Goal: Check status: Check status

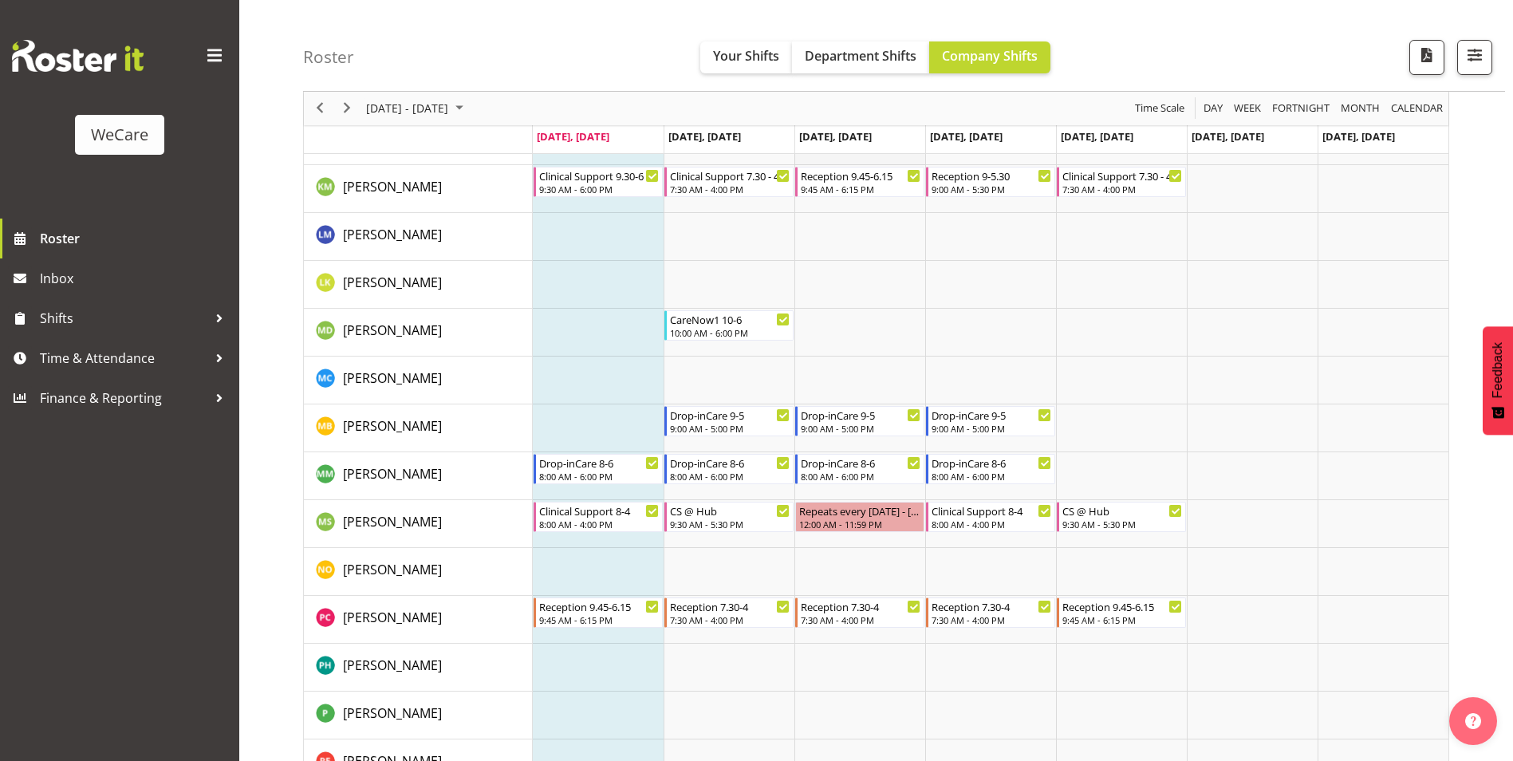
scroll to position [5472, 0]
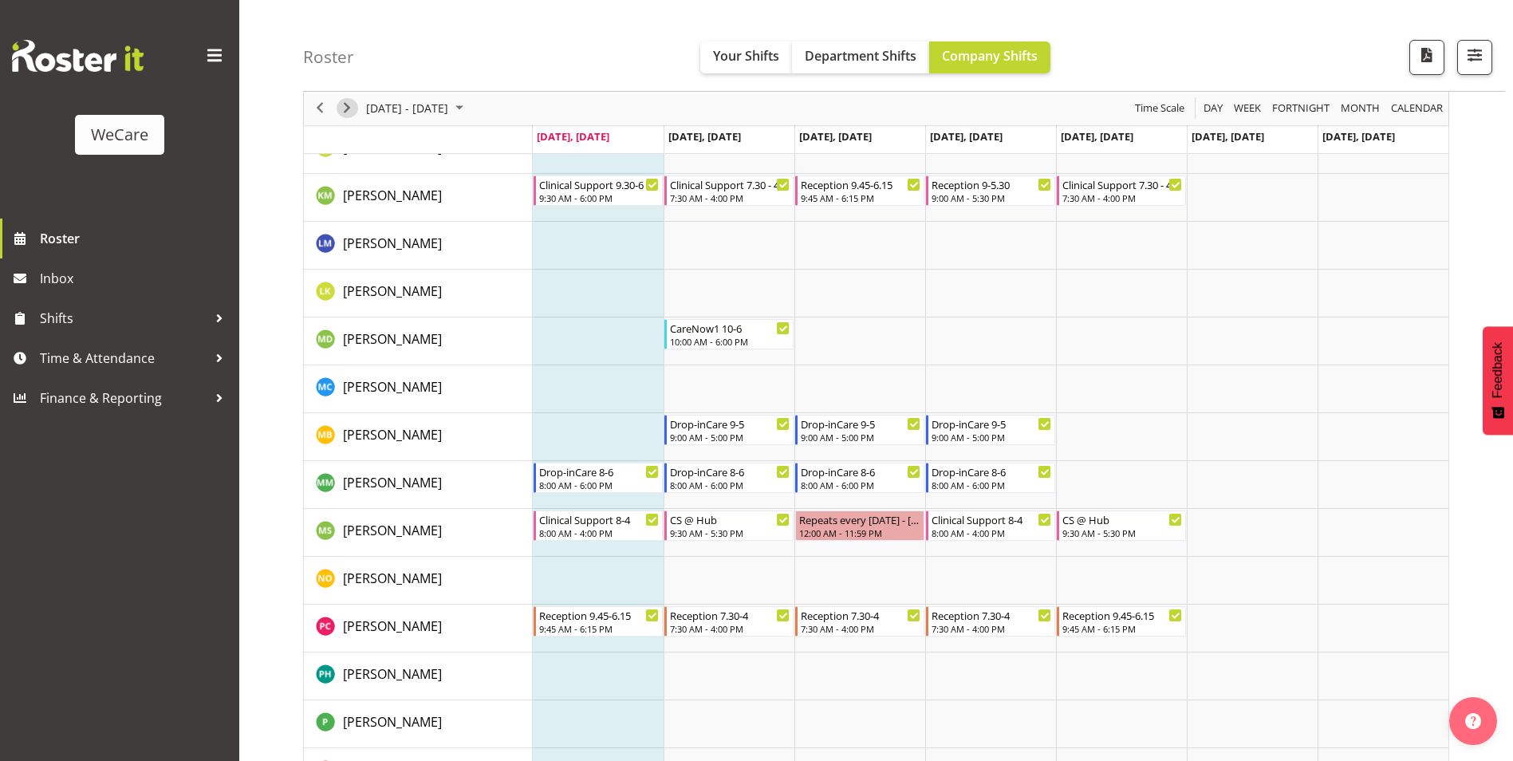
click at [353, 105] on span "Next" at bounding box center [346, 109] width 19 height 20
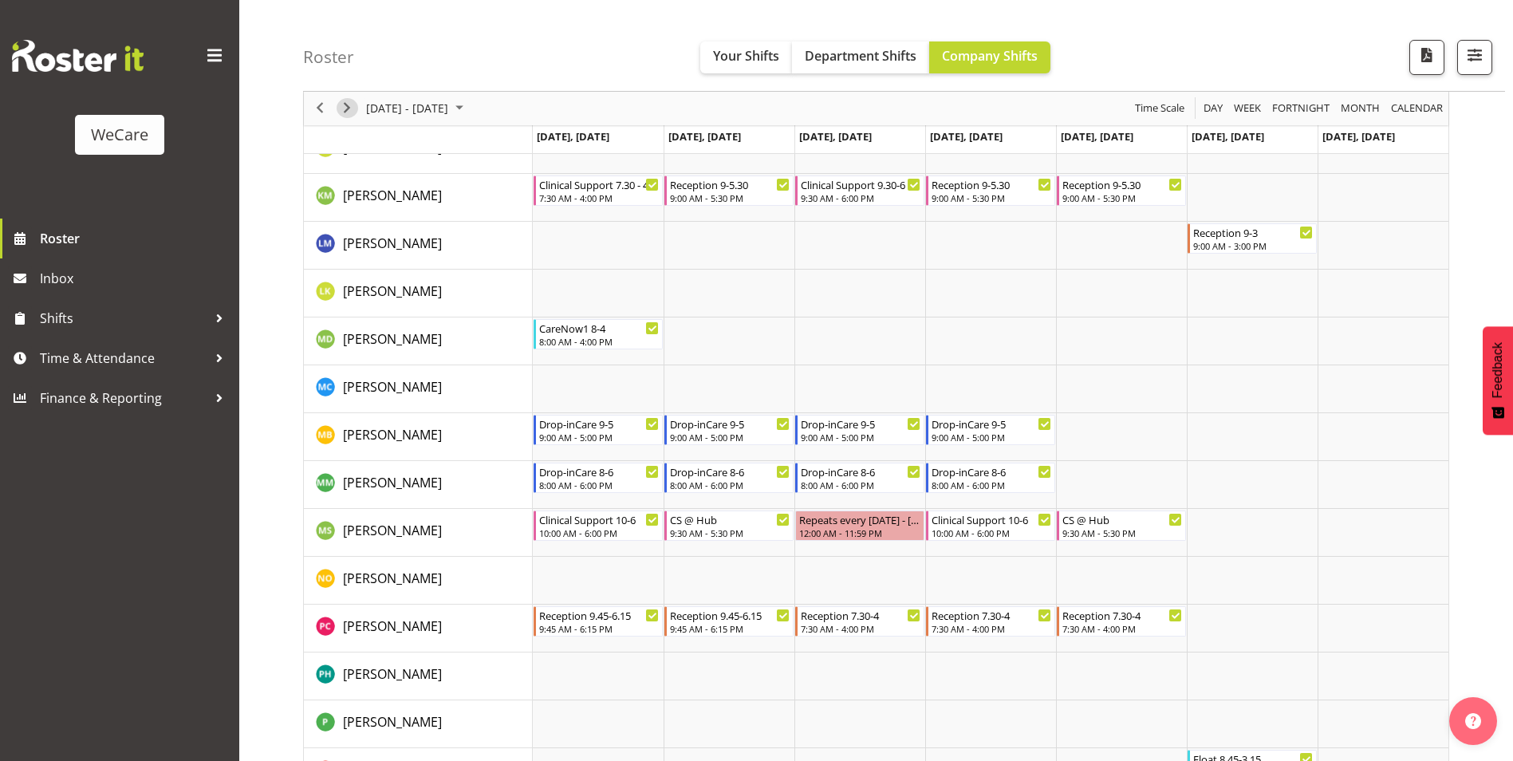
click at [351, 108] on span "Next" at bounding box center [346, 109] width 19 height 20
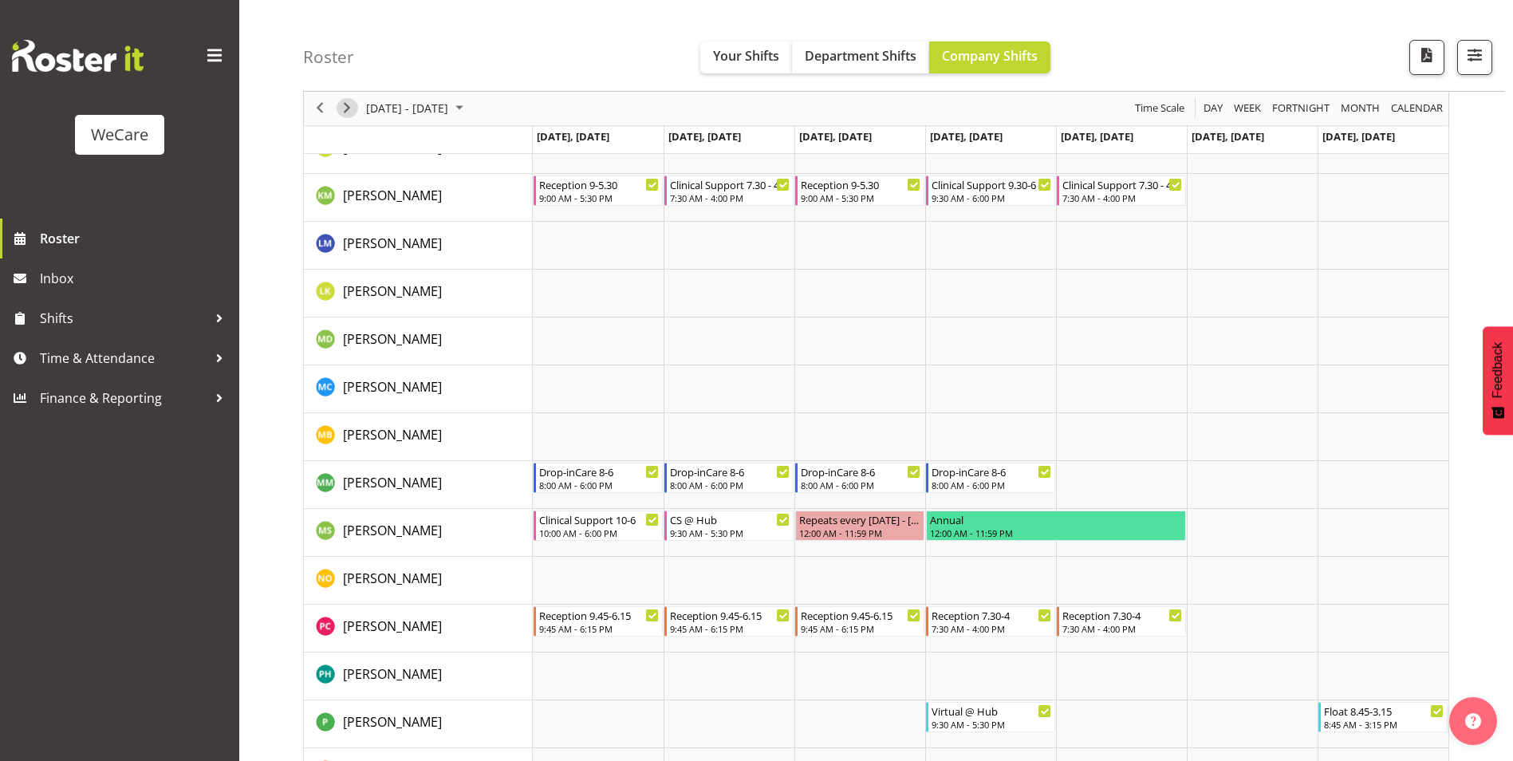
click at [355, 109] on span "Next" at bounding box center [346, 109] width 19 height 20
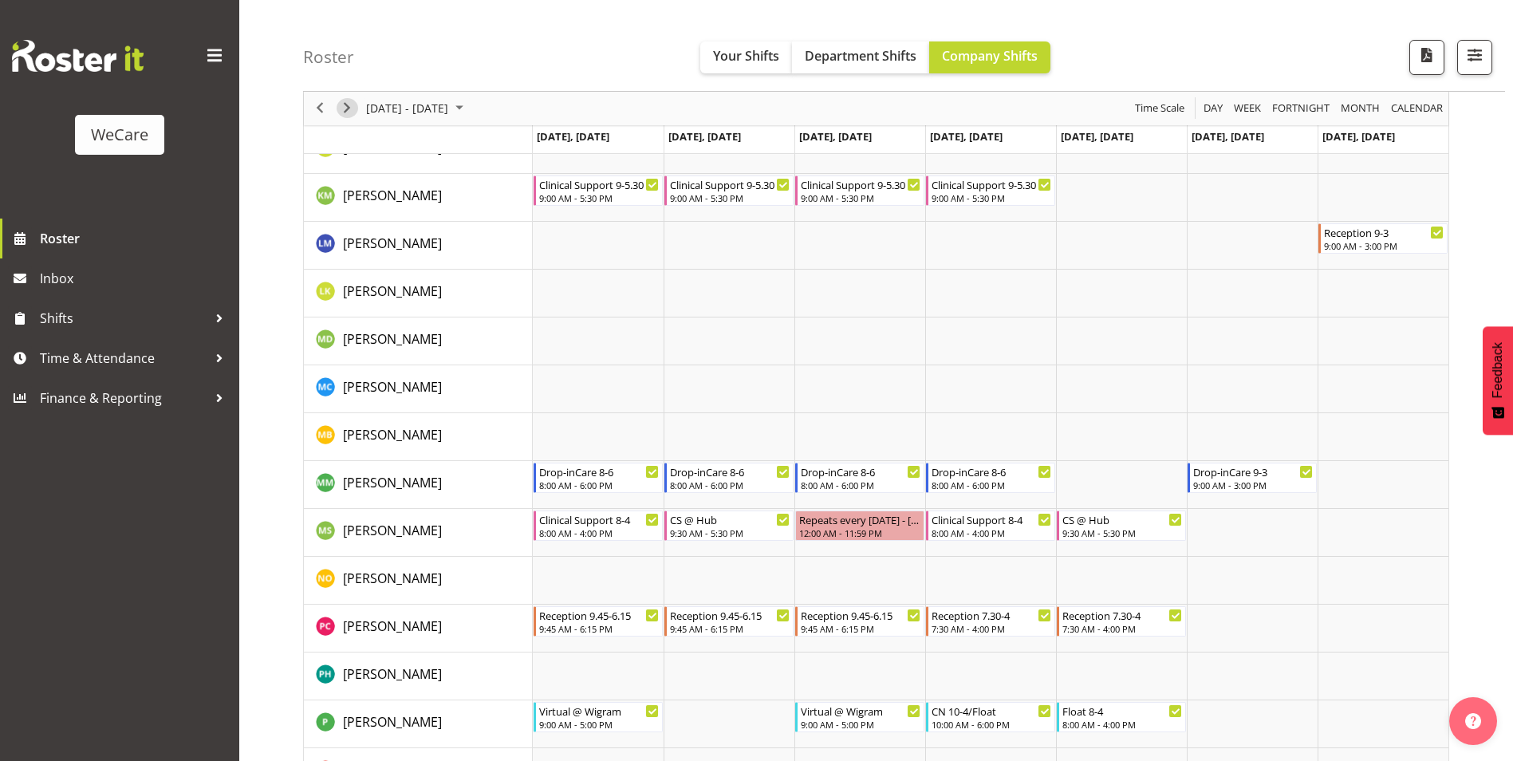
click at [345, 108] on span "Next" at bounding box center [346, 109] width 19 height 20
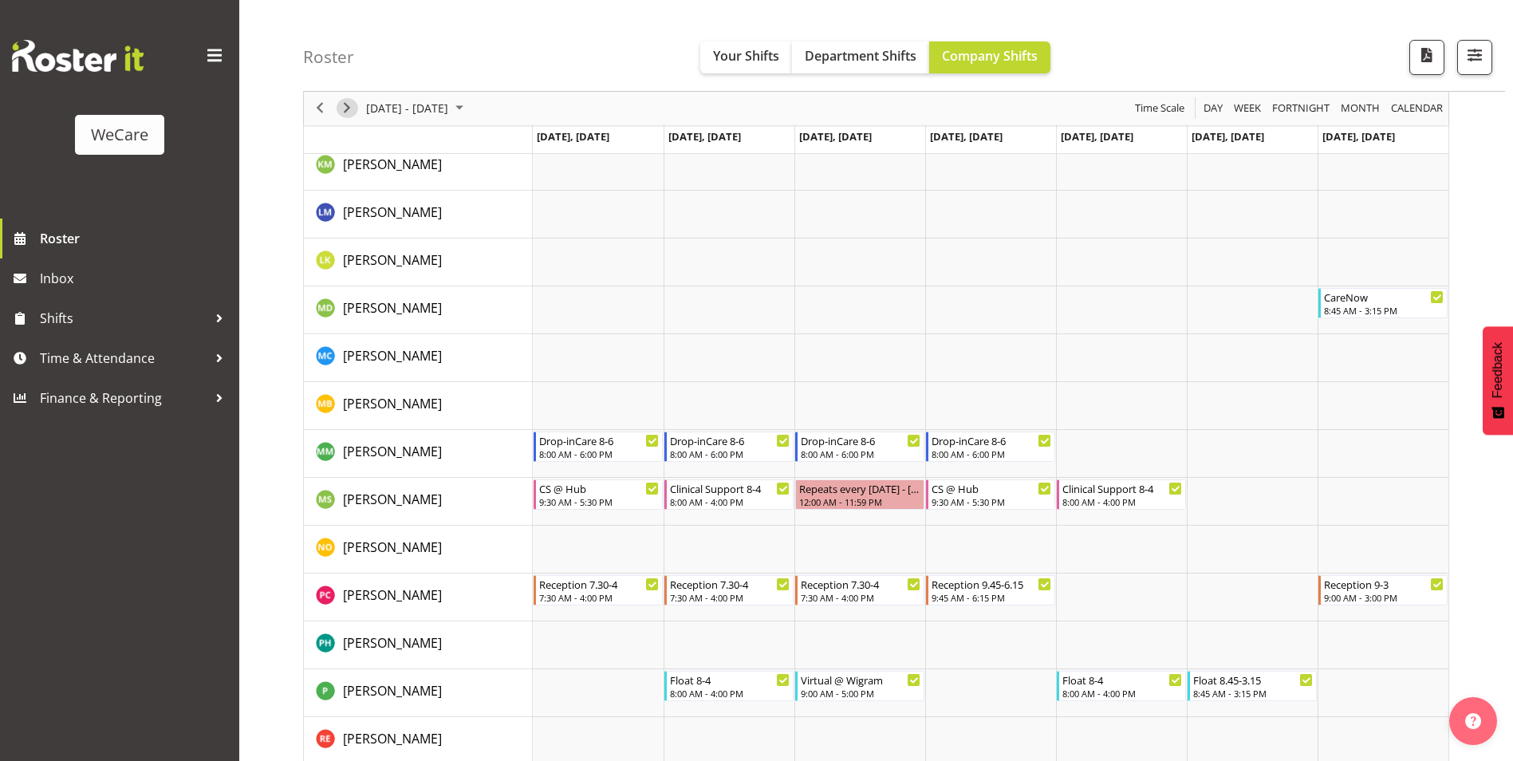
click at [351, 112] on span "Next" at bounding box center [346, 109] width 19 height 20
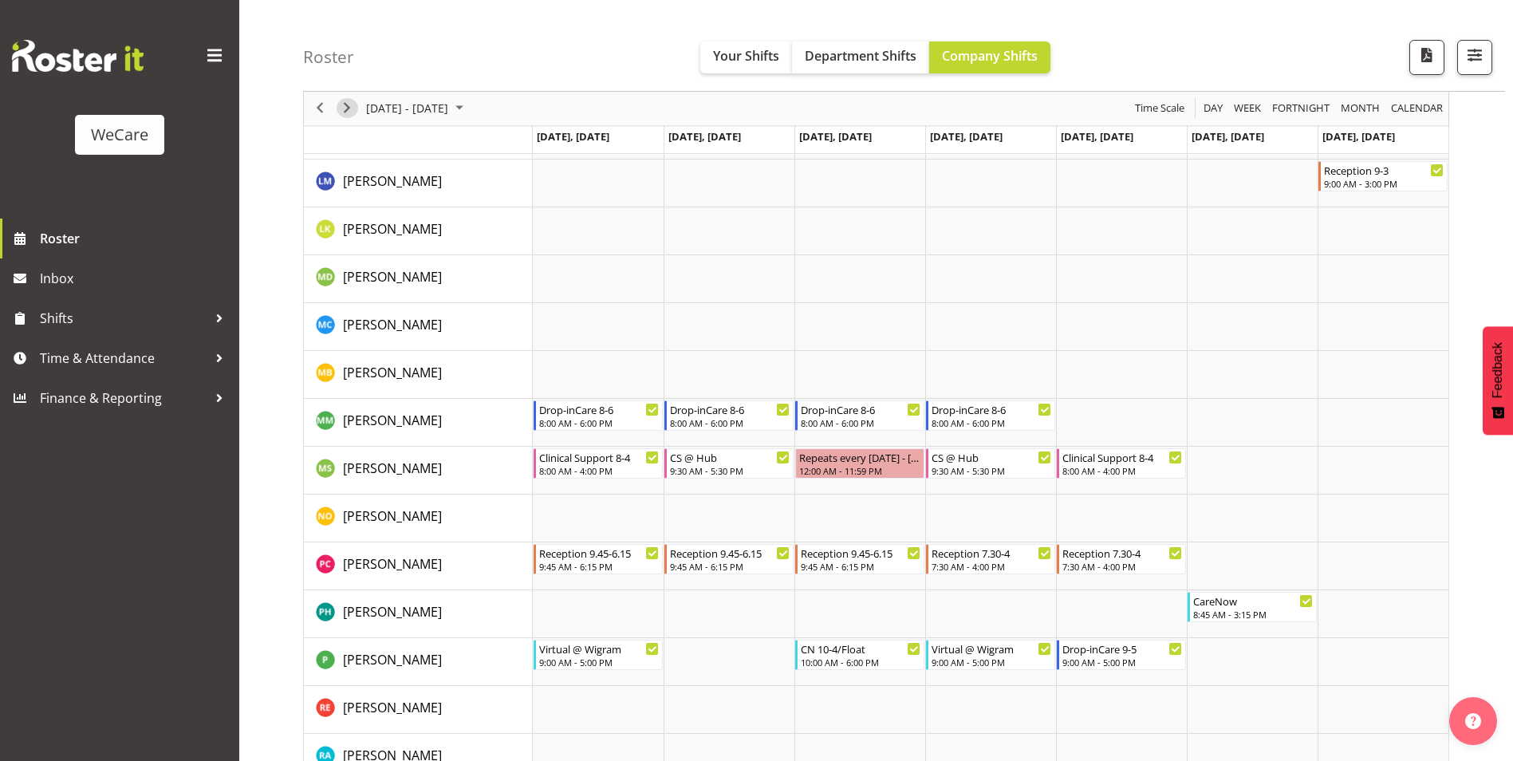
click at [341, 109] on span "Next" at bounding box center [346, 109] width 19 height 20
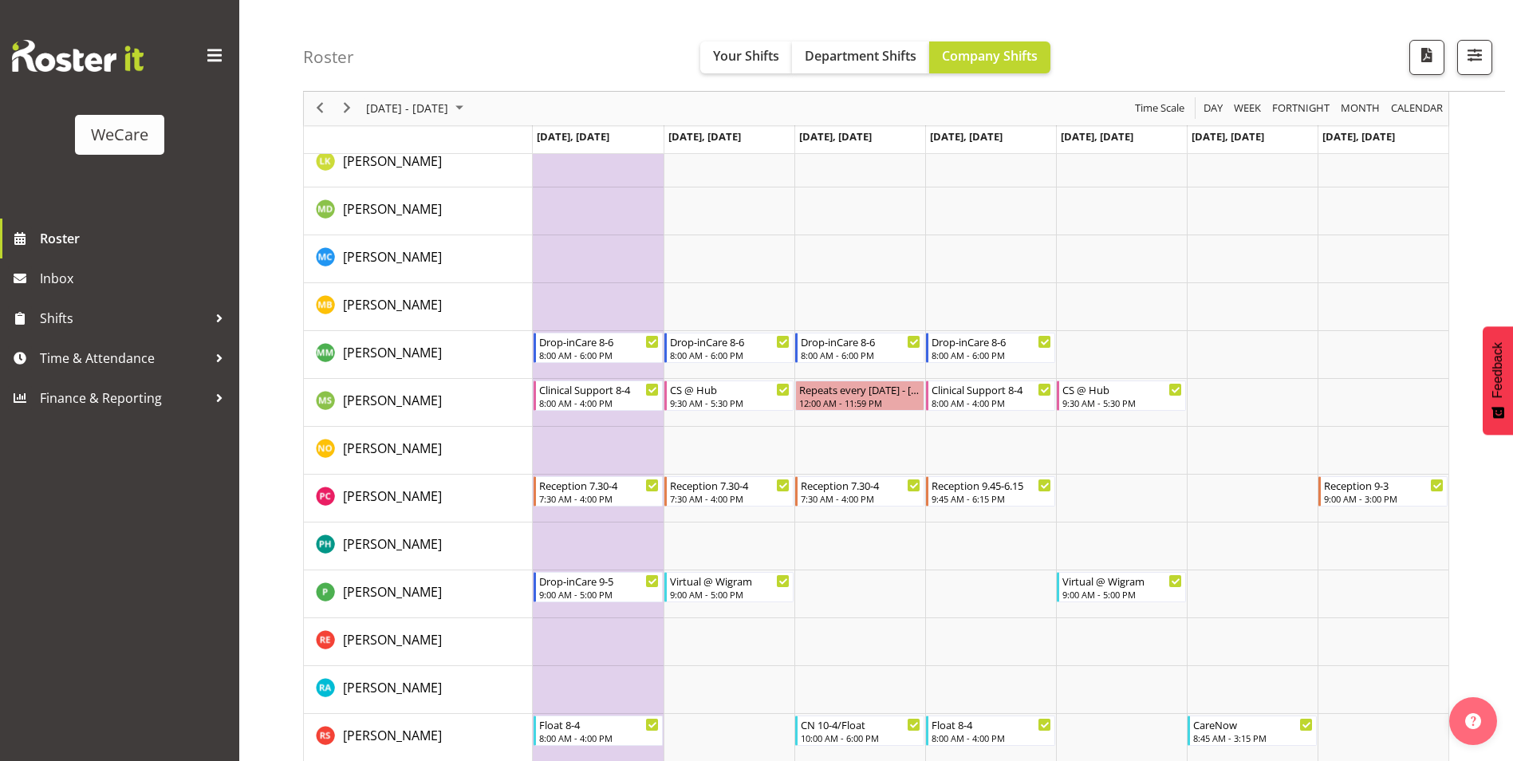
scroll to position [5552, 0]
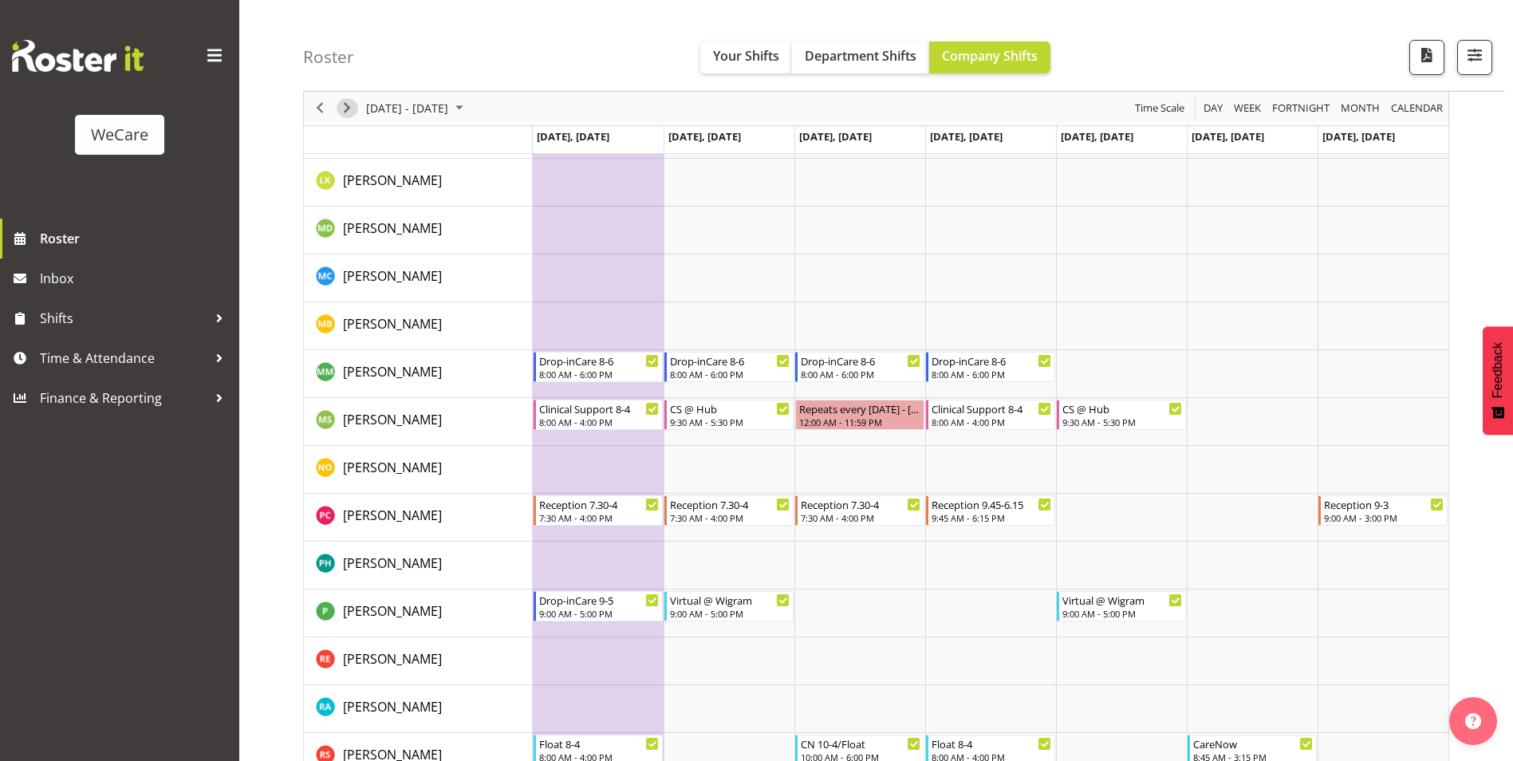
click at [352, 108] on span "Next" at bounding box center [346, 109] width 19 height 20
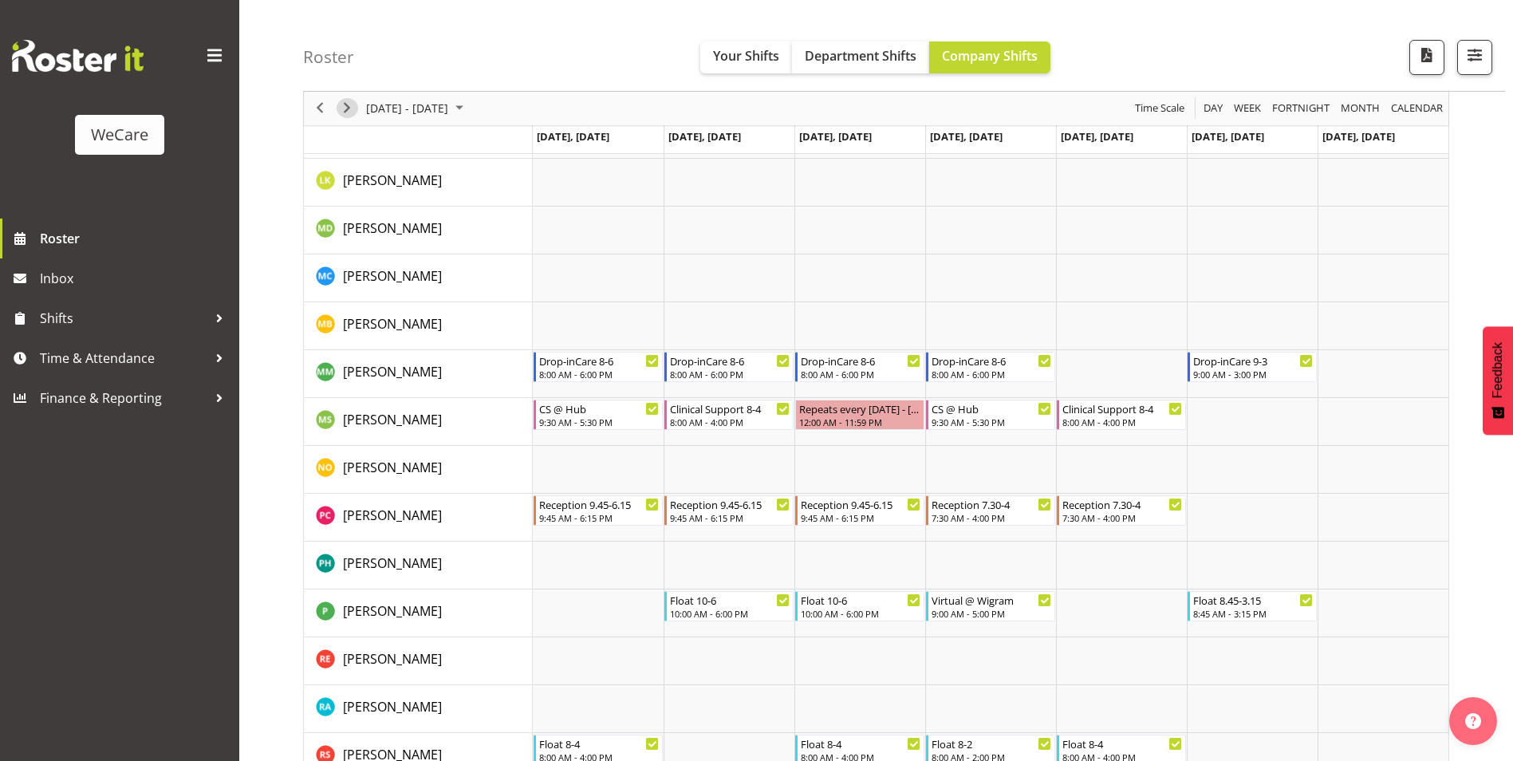
click at [349, 105] on span "Next" at bounding box center [346, 109] width 19 height 20
